Goal: Task Accomplishment & Management: Use online tool/utility

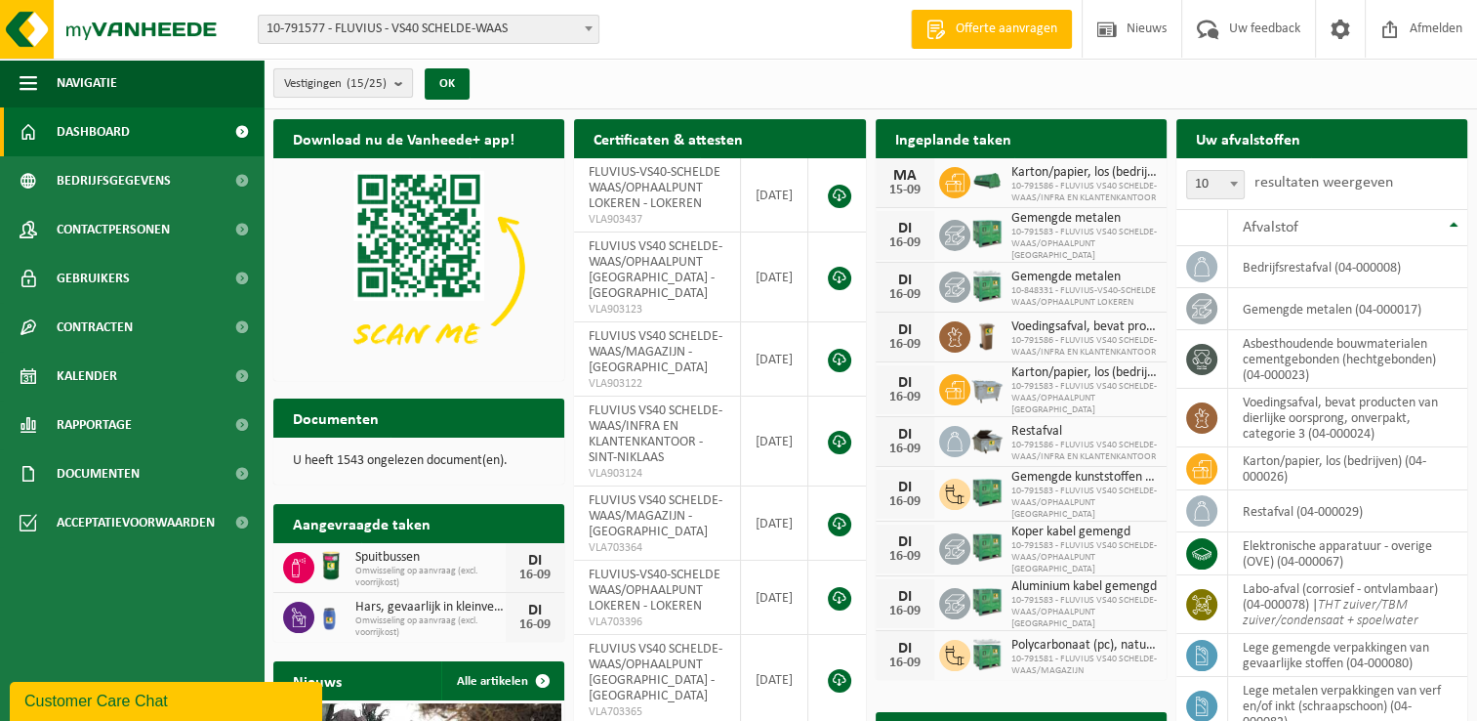
click at [398, 84] on b "submit" at bounding box center [403, 82] width 18 height 27
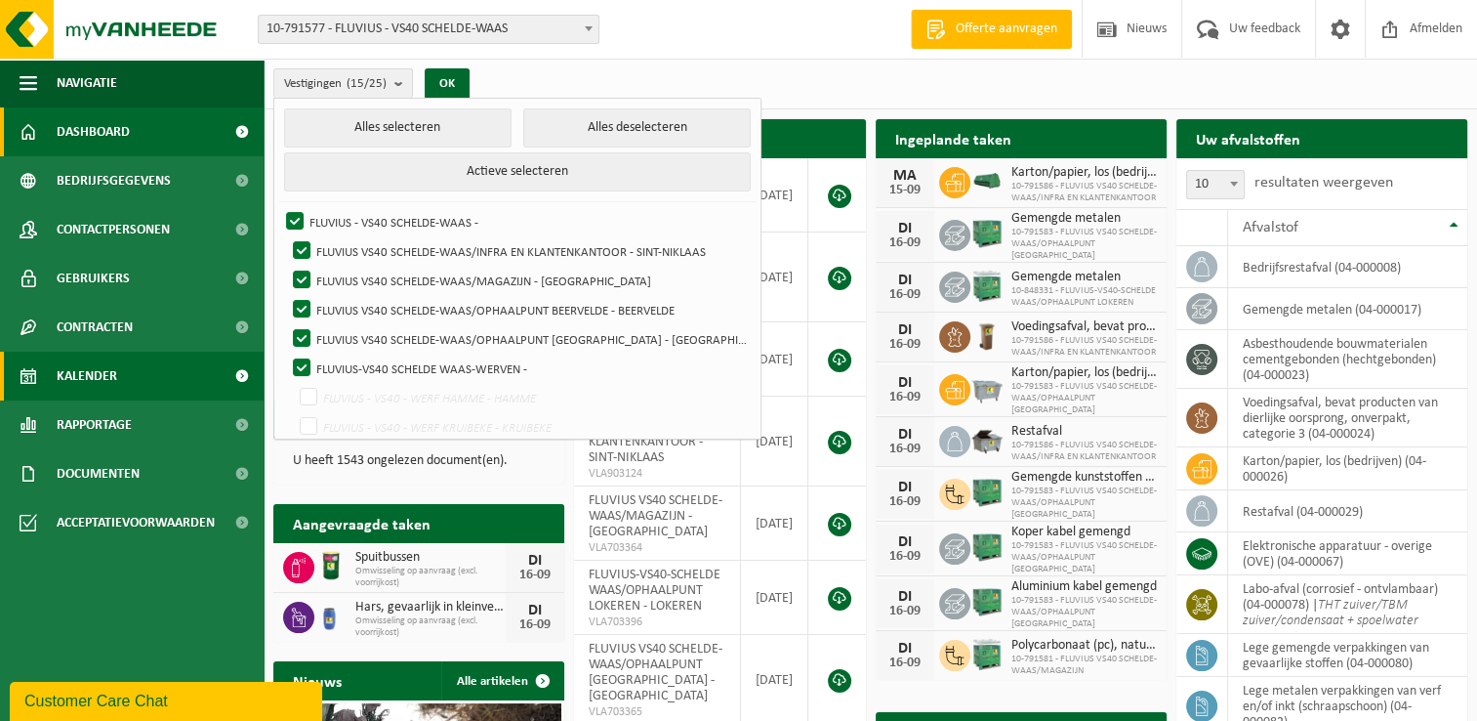
click at [93, 381] on span "Kalender" at bounding box center [87, 375] width 61 height 49
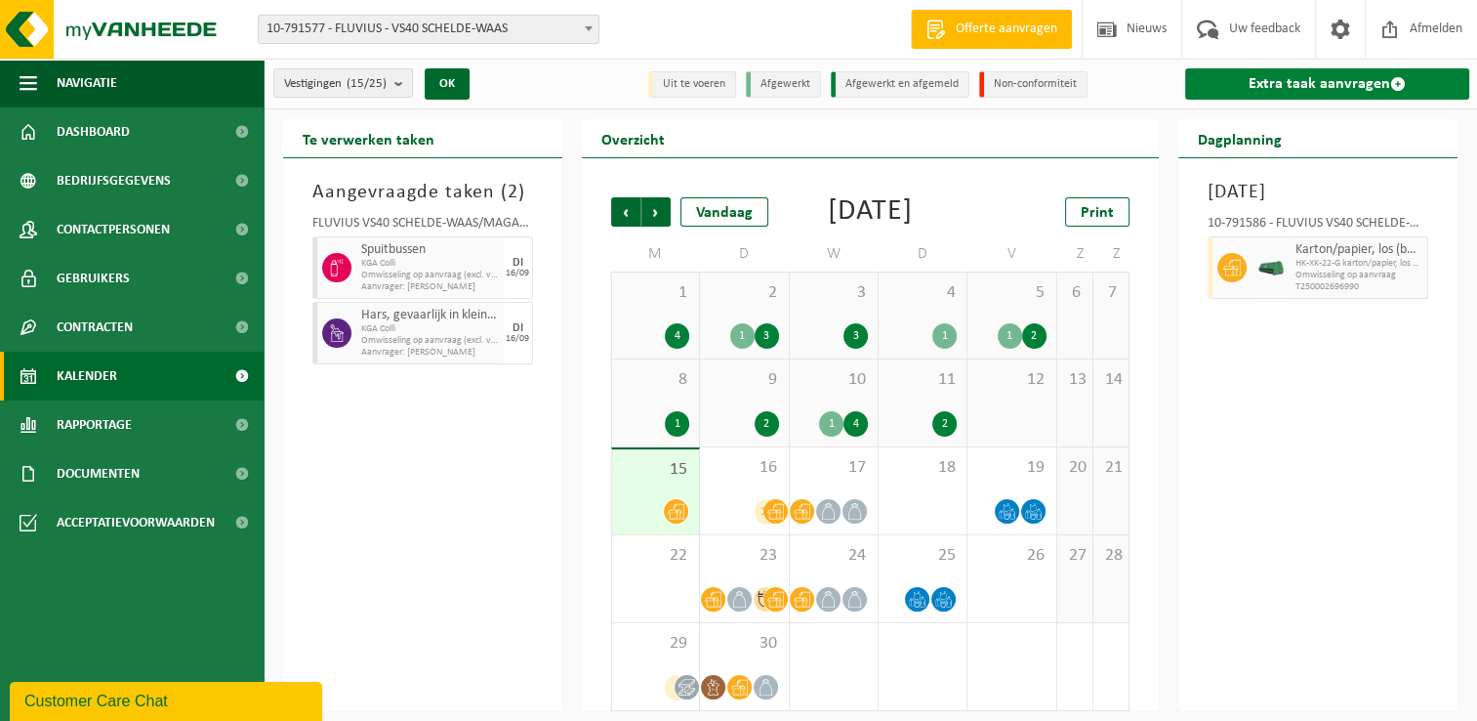
click at [1264, 86] on link "Extra taak aanvragen" at bounding box center [1327, 83] width 284 height 31
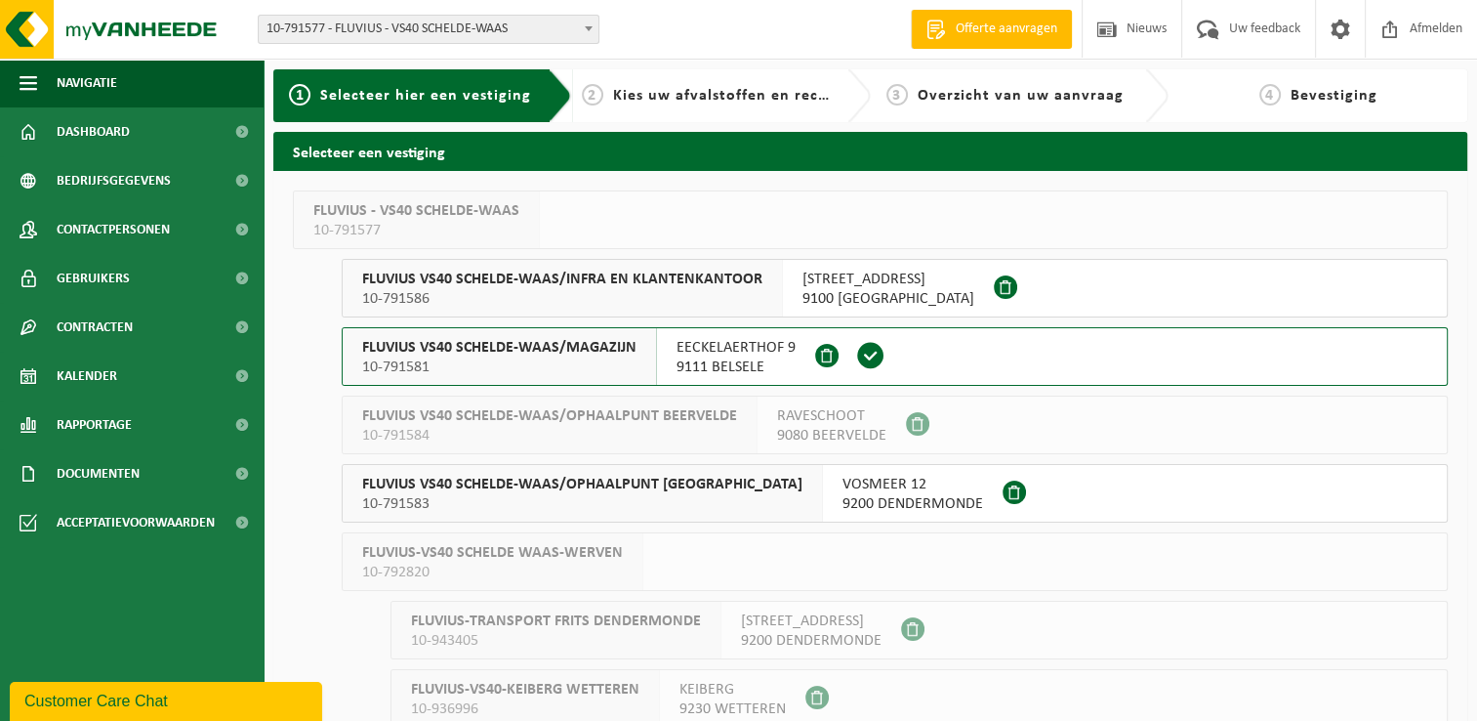
click at [557, 363] on span "10-791581" at bounding box center [499, 367] width 274 height 20
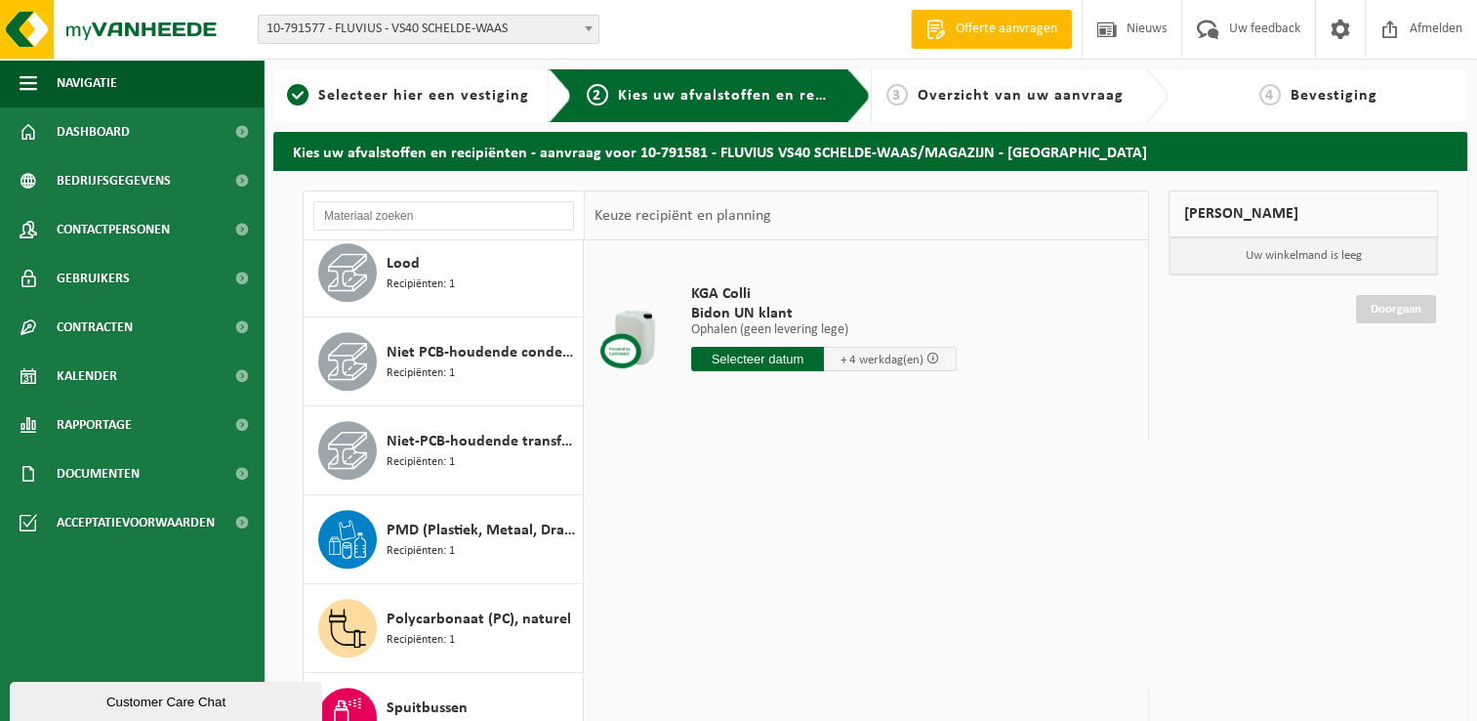
scroll to position [1363, 0]
